Goal: Task Accomplishment & Management: Use online tool/utility

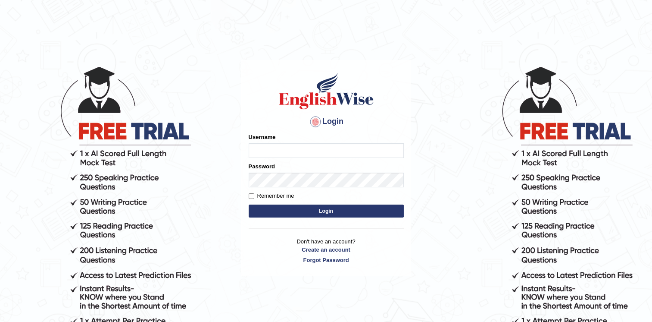
type input "twangdi033"
drag, startPoint x: 347, startPoint y: 214, endPoint x: 341, endPoint y: 211, distance: 6.6
drag, startPoint x: 341, startPoint y: 211, endPoint x: 324, endPoint y: 213, distance: 17.4
drag, startPoint x: 324, startPoint y: 213, endPoint x: 315, endPoint y: 212, distance: 8.7
click at [313, 213] on button "Login" at bounding box center [326, 210] width 155 height 13
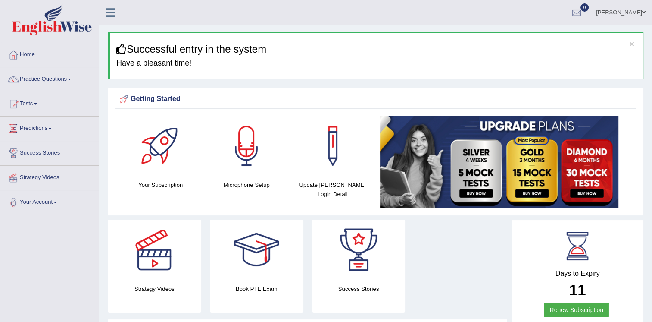
click at [71, 78] on span at bounding box center [69, 79] width 3 height 2
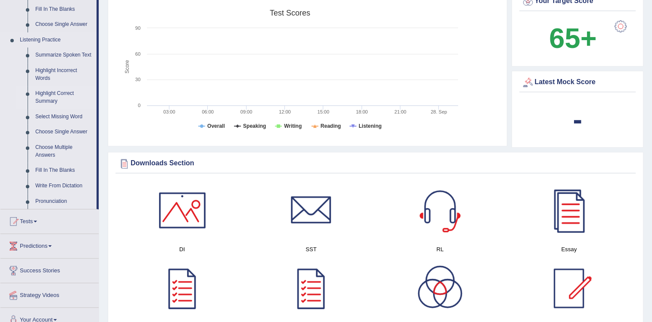
scroll to position [345, 0]
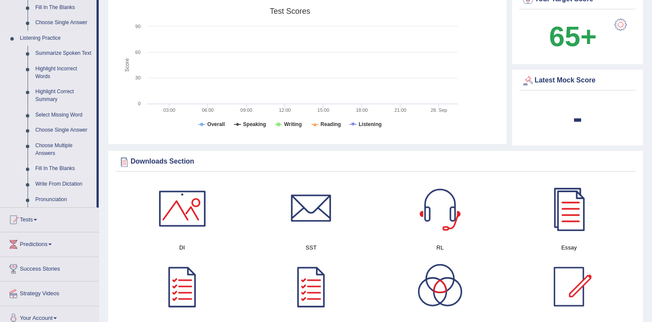
click at [63, 167] on link "Fill In The Blanks" at bounding box center [63, 169] width 65 height 16
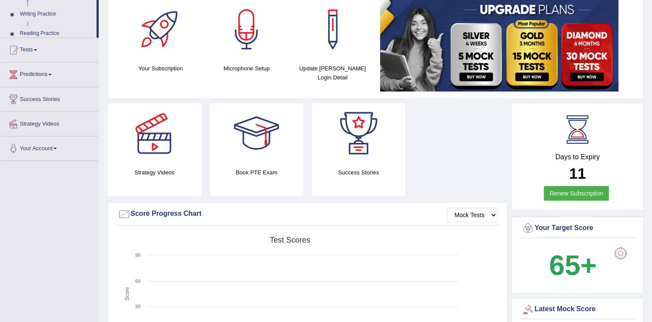
scroll to position [119, 0]
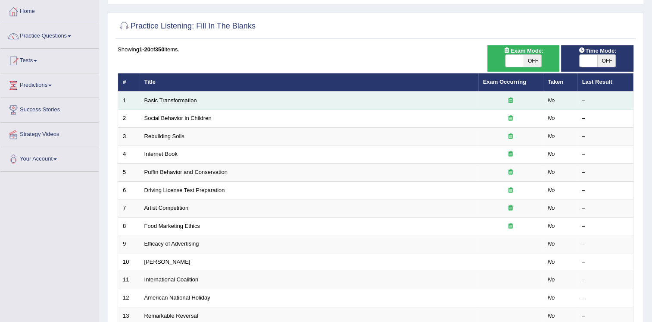
drag, startPoint x: 193, startPoint y: 100, endPoint x: 188, endPoint y: 99, distance: 5.8
click at [188, 99] on link "Basic Transformation" at bounding box center [170, 100] width 53 height 6
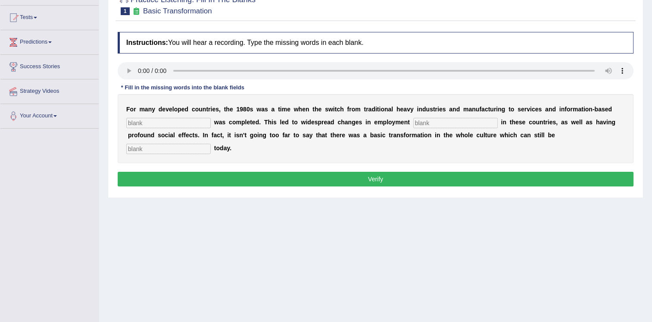
click at [174, 124] on input "text" at bounding box center [168, 123] width 84 height 10
click at [211, 144] on input "text" at bounding box center [168, 149] width 84 height 10
type input "observe"
click at [144, 122] on input "text" at bounding box center [168, 123] width 84 height 10
click at [169, 125] on input "indueteral" at bounding box center [168, 123] width 84 height 10
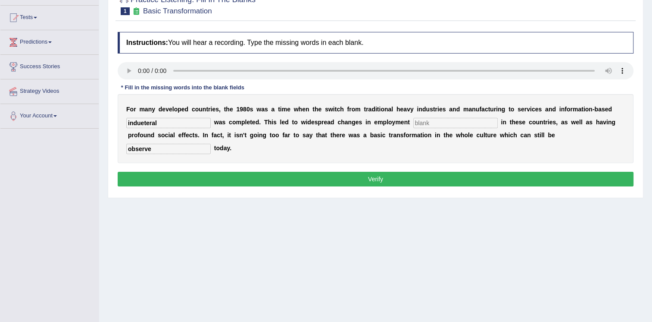
click at [169, 125] on input "indueteral" at bounding box center [168, 123] width 84 height 10
click at [158, 125] on input "indueteral" at bounding box center [168, 123] width 84 height 10
click at [157, 125] on input "indueteral" at bounding box center [168, 123] width 84 height 10
type input "i"
click at [183, 122] on input "text" at bounding box center [168, 123] width 84 height 10
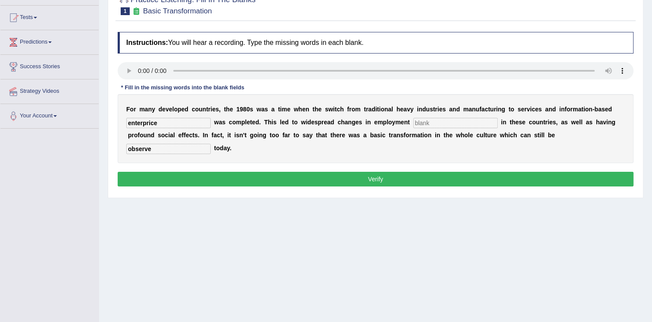
type input "enterprice"
click at [417, 121] on input "text" at bounding box center [455, 123] width 84 height 10
type input "pertime"
click at [211, 144] on input "observe" at bounding box center [168, 149] width 84 height 10
click at [425, 172] on button "Verify" at bounding box center [376, 179] width 516 height 15
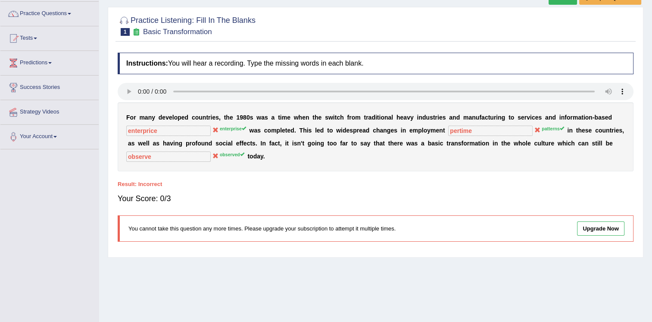
scroll to position [45, 0]
